Goal: Task Accomplishment & Management: Use online tool/utility

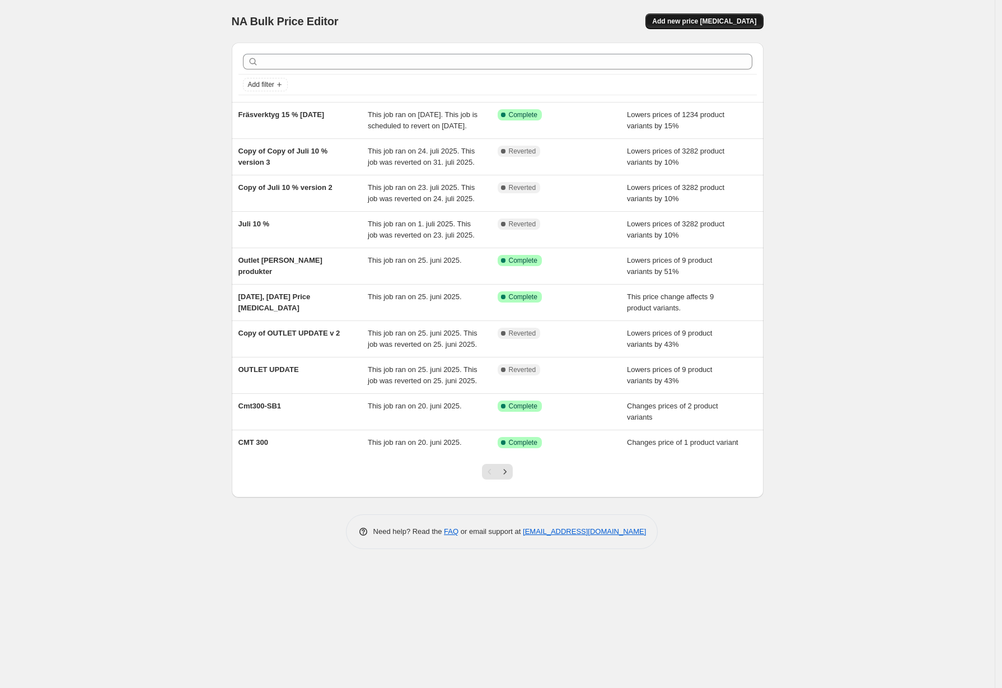
click at [715, 20] on span "Add new price [MEDICAL_DATA]" at bounding box center [704, 21] width 104 height 9
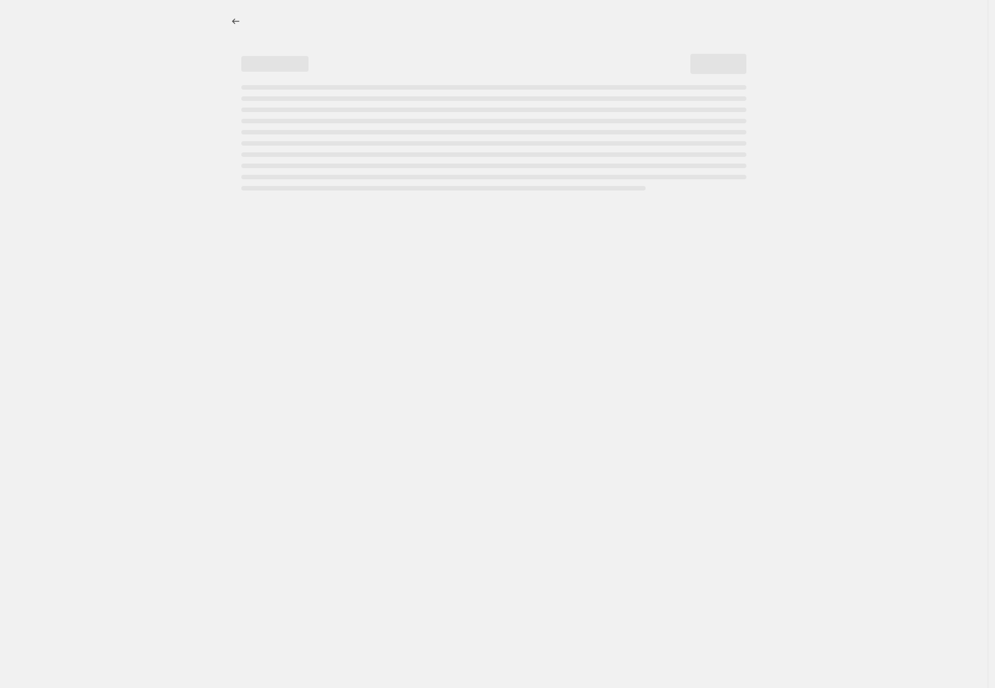
select select "percentage"
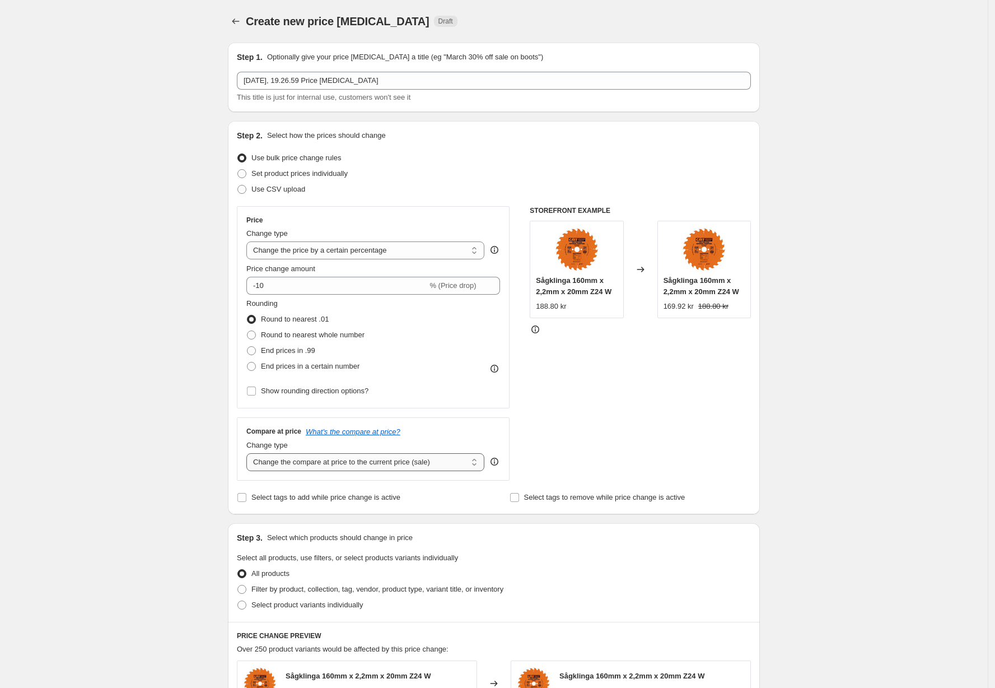
click at [423, 467] on select "Change the compare at price to the current price (sale) Change the compare at p…" at bounding box center [365, 462] width 238 height 18
click at [250, 454] on select "Change the compare at price to the current price (sale) Change the compare at p…" at bounding box center [365, 462] width 238 height 18
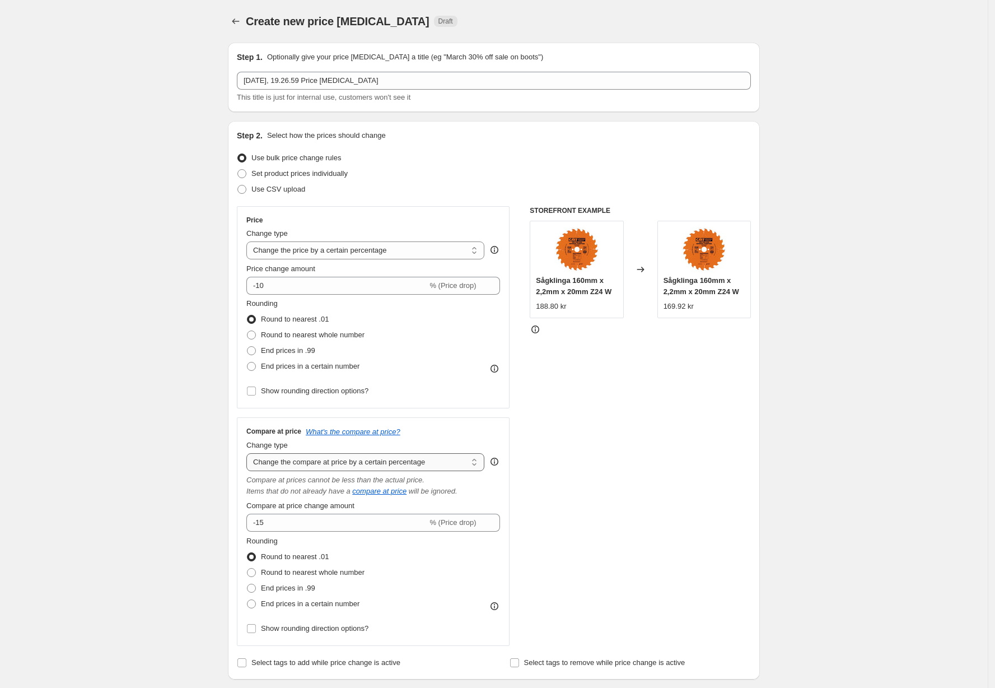
click at [413, 461] on select "Change the compare at price to the current price (sale) Change the compare at p…" at bounding box center [365, 462] width 238 height 18
click at [400, 255] on select "Change the price to a certain amount Change the price by a certain amount Chang…" at bounding box center [365, 250] width 238 height 18
click at [374, 464] on select "Change the compare at price to the current price (sale) Change the compare at p…" at bounding box center [365, 462] width 238 height 18
select select "to"
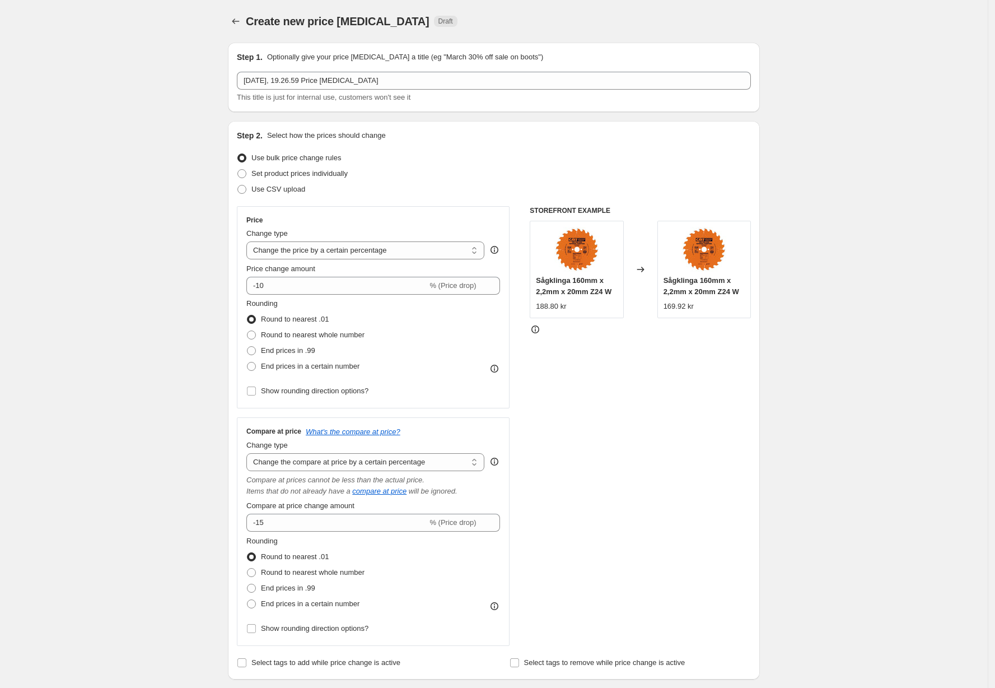
click at [250, 454] on select "Change the compare at price to the current price (sale) Change the compare at p…" at bounding box center [365, 462] width 238 height 18
type input "80.00"
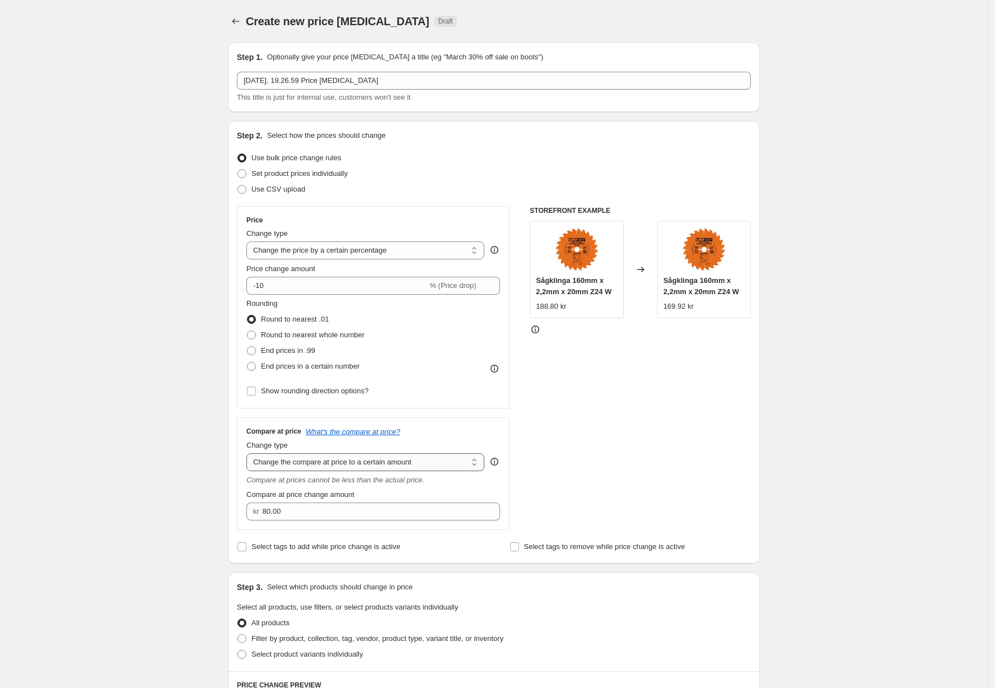
click at [378, 469] on select "Change the compare at price to the current price (sale) Change the compare at p…" at bounding box center [365, 462] width 238 height 18
select select "remove"
click at [250, 454] on select "Change the compare at price to the current price (sale) Change the compare at p…" at bounding box center [365, 462] width 238 height 18
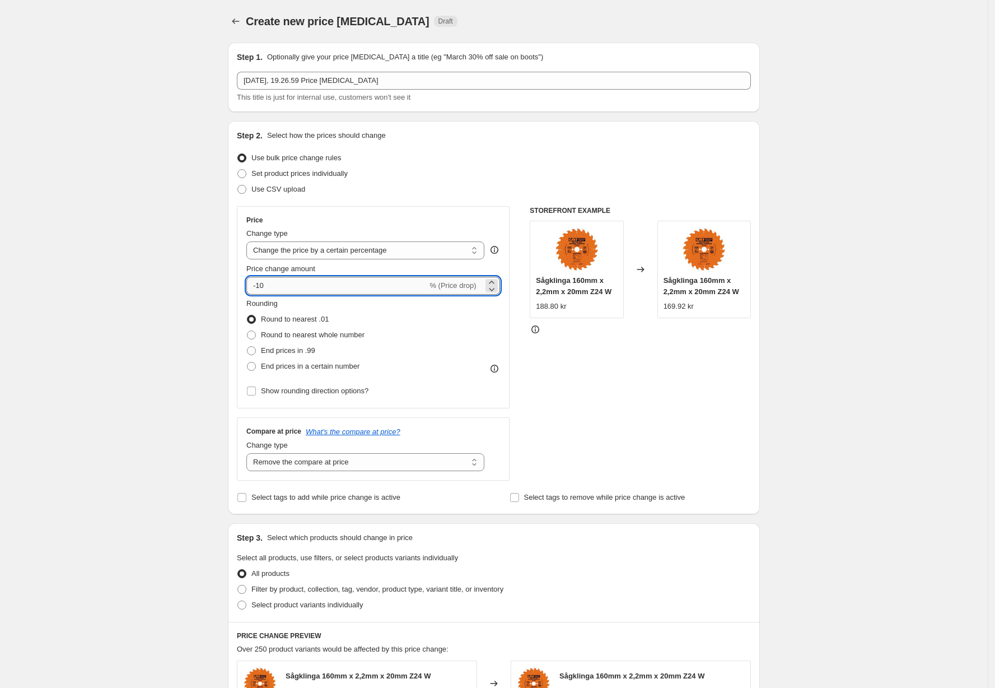
click at [407, 277] on input "-10" at bounding box center [336, 286] width 181 height 18
type input "5"
click at [432, 370] on div "Rounding Round to nearest .01 Round to nearest whole number End prices in .99 E…" at bounding box center [373, 336] width 254 height 76
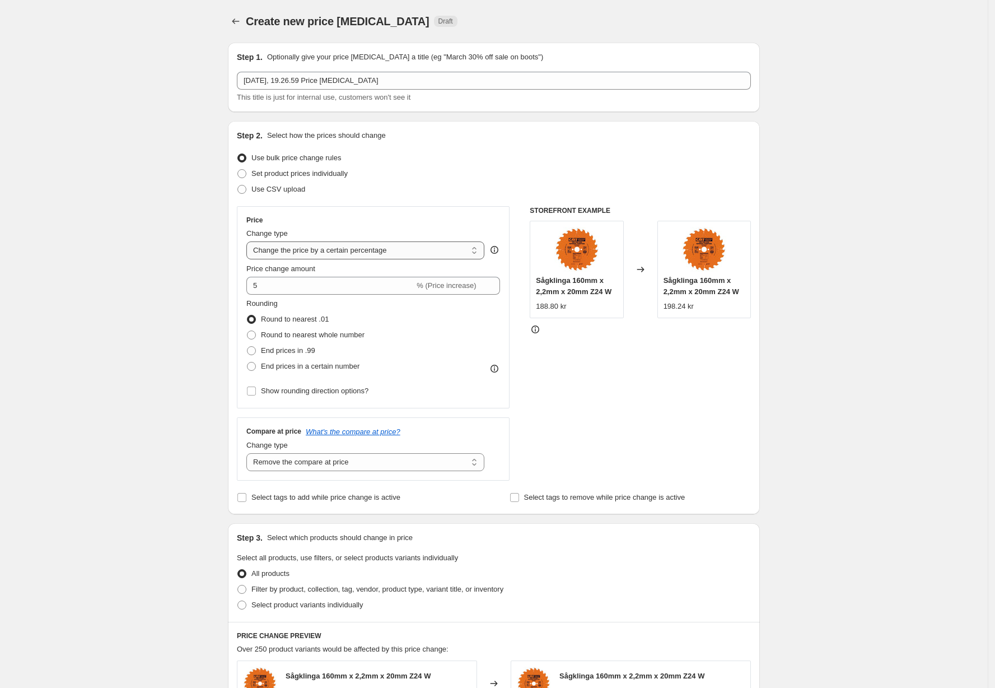
click at [443, 247] on select "Change the price to a certain amount Change the price by a certain amount Chang…" at bounding box center [365, 250] width 238 height 18
select select "pc"
type input "50"
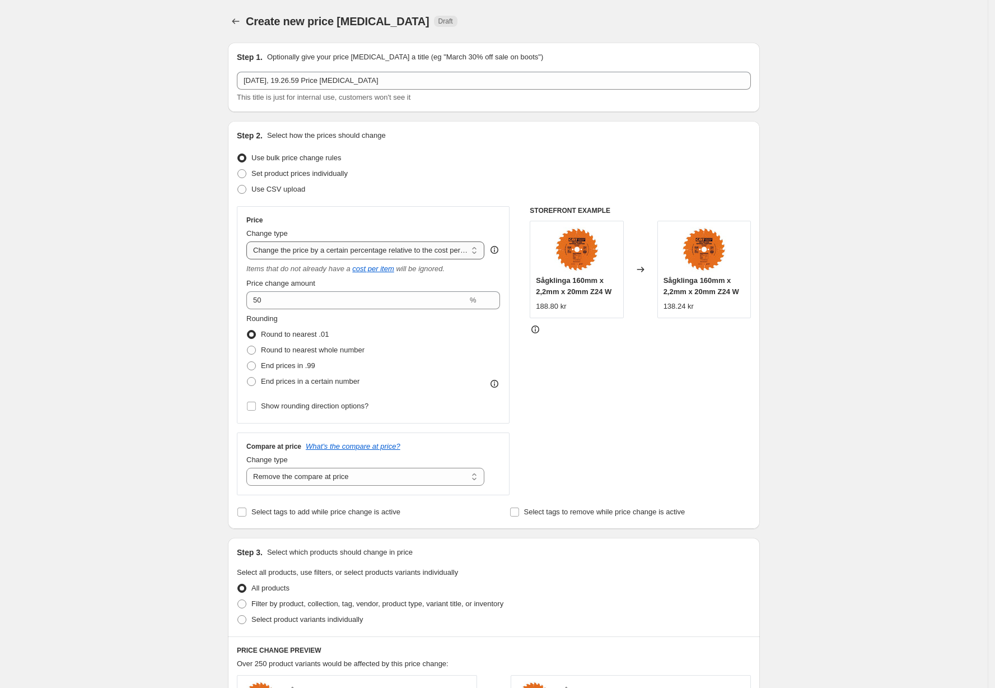
click at [446, 257] on select "Change the price to a certain amount Change the price by a certain amount Chang…" at bounding box center [365, 250] width 238 height 18
select select "margin"
click at [250, 241] on select "Change the price to a certain amount Change the price by a certain amount Chang…" at bounding box center [365, 250] width 238 height 18
click at [392, 249] on select "Change the price to a certain amount Change the price by a certain amount Chang…" at bounding box center [365, 250] width 238 height 18
click at [250, 241] on select "Change the price to a certain amount Change the price by a certain amount Chang…" at bounding box center [365, 250] width 238 height 18
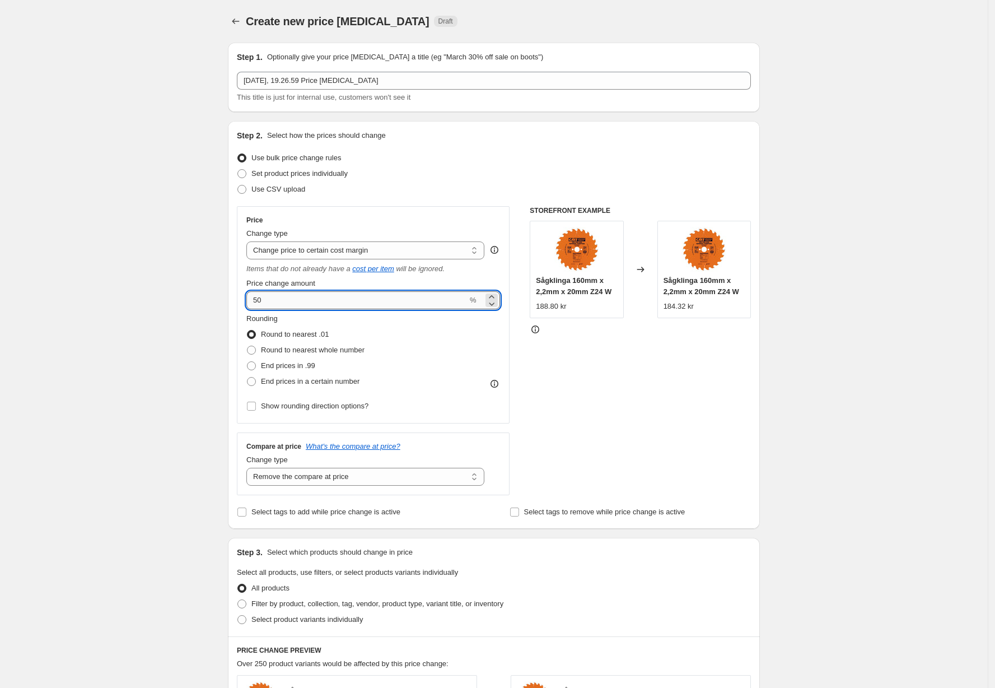
click at [360, 302] on input "50" at bounding box center [356, 300] width 221 height 18
type input "10"
click at [381, 254] on select "Change the price to a certain amount Change the price by a certain amount Chang…" at bounding box center [365, 250] width 238 height 18
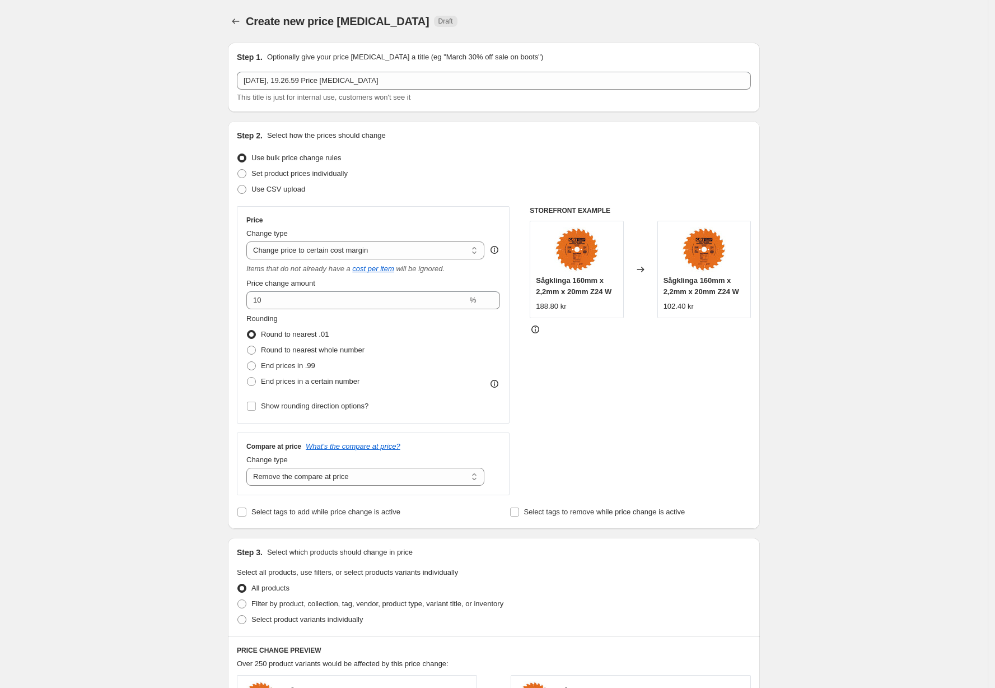
select select "to"
click at [250, 241] on select "Change the price to a certain amount Change the price by a certain amount Chang…" at bounding box center [365, 250] width 238 height 18
type input "80.00"
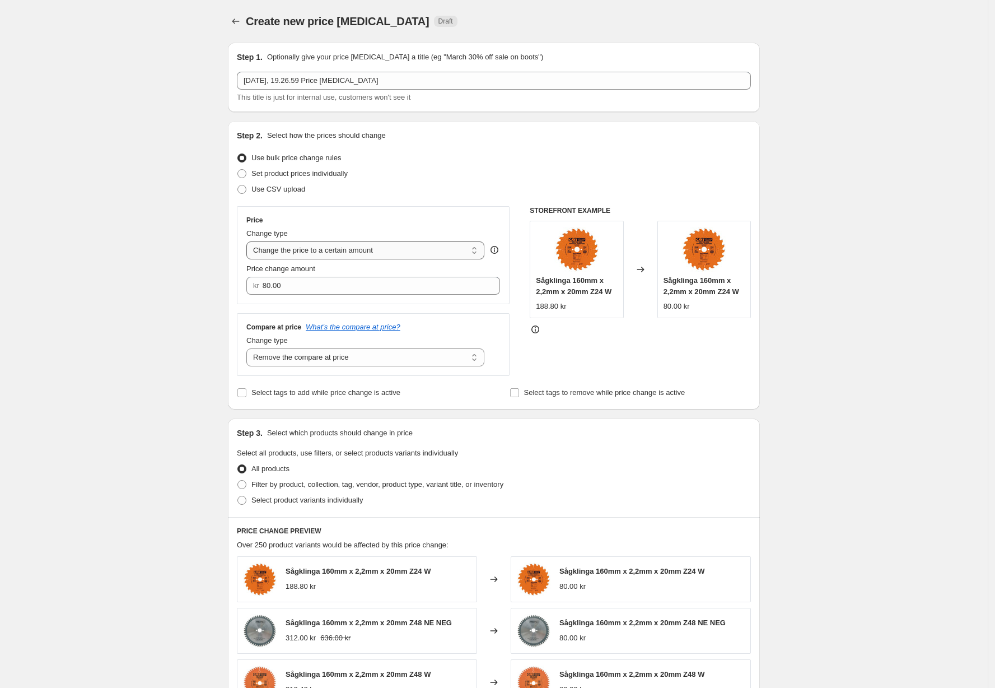
click at [371, 245] on select "Change the price to a certain amount Change the price by a certain amount Chang…" at bounding box center [365, 250] width 238 height 18
select select "percentage"
click at [250, 241] on select "Change the price to a certain amount Change the price by a certain amount Chang…" at bounding box center [365, 250] width 238 height 18
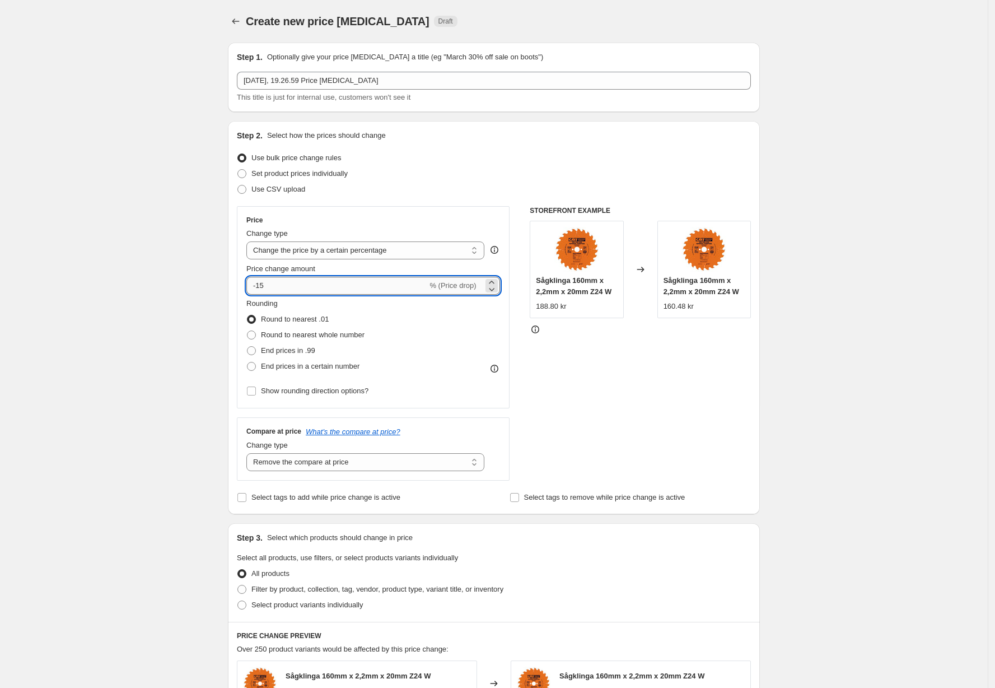
click at [361, 289] on input "-15" at bounding box center [336, 286] width 181 height 18
type input "10"
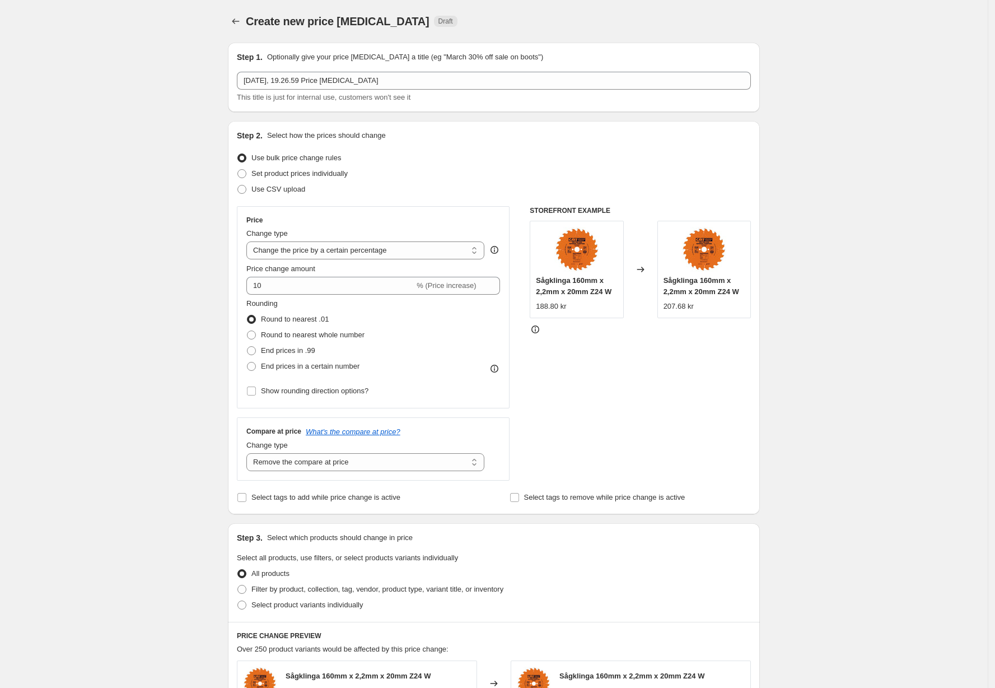
click at [450, 358] on div "Rounding Round to nearest .01 Round to nearest whole number End prices in .99 E…" at bounding box center [373, 336] width 254 height 76
